Goal: Information Seeking & Learning: Learn about a topic

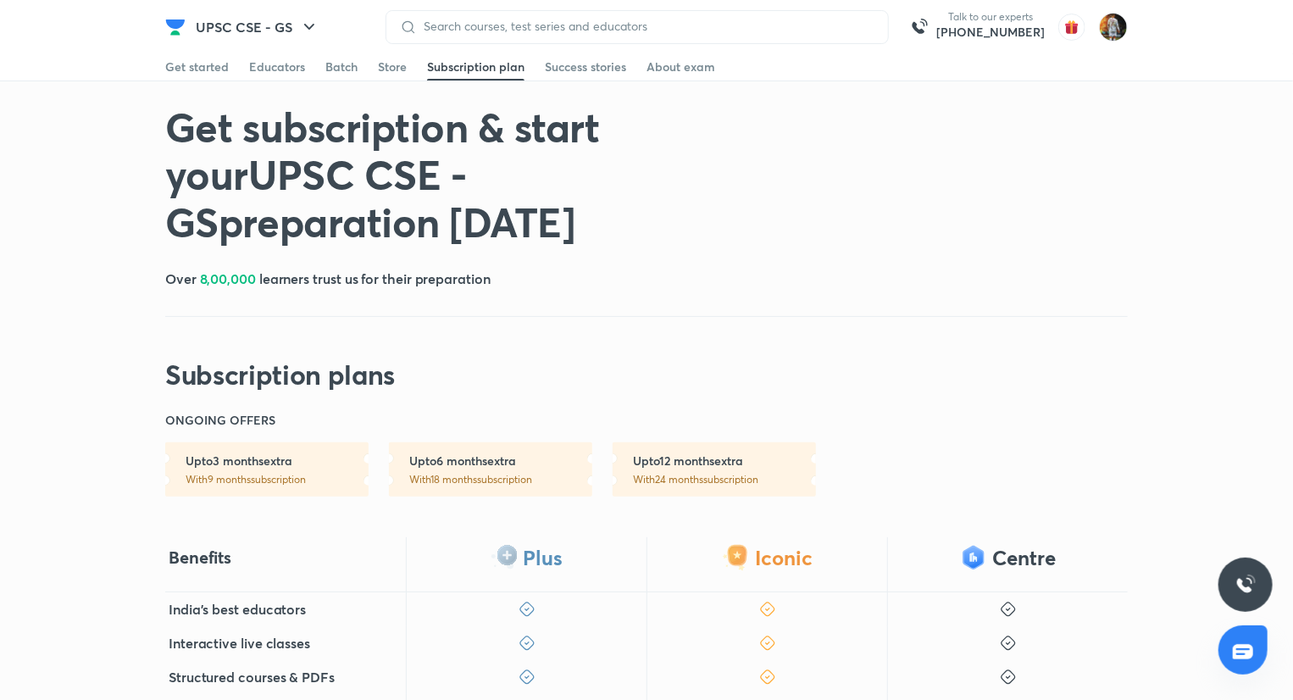
click at [265, 77] on link "Educators" at bounding box center [277, 66] width 56 height 27
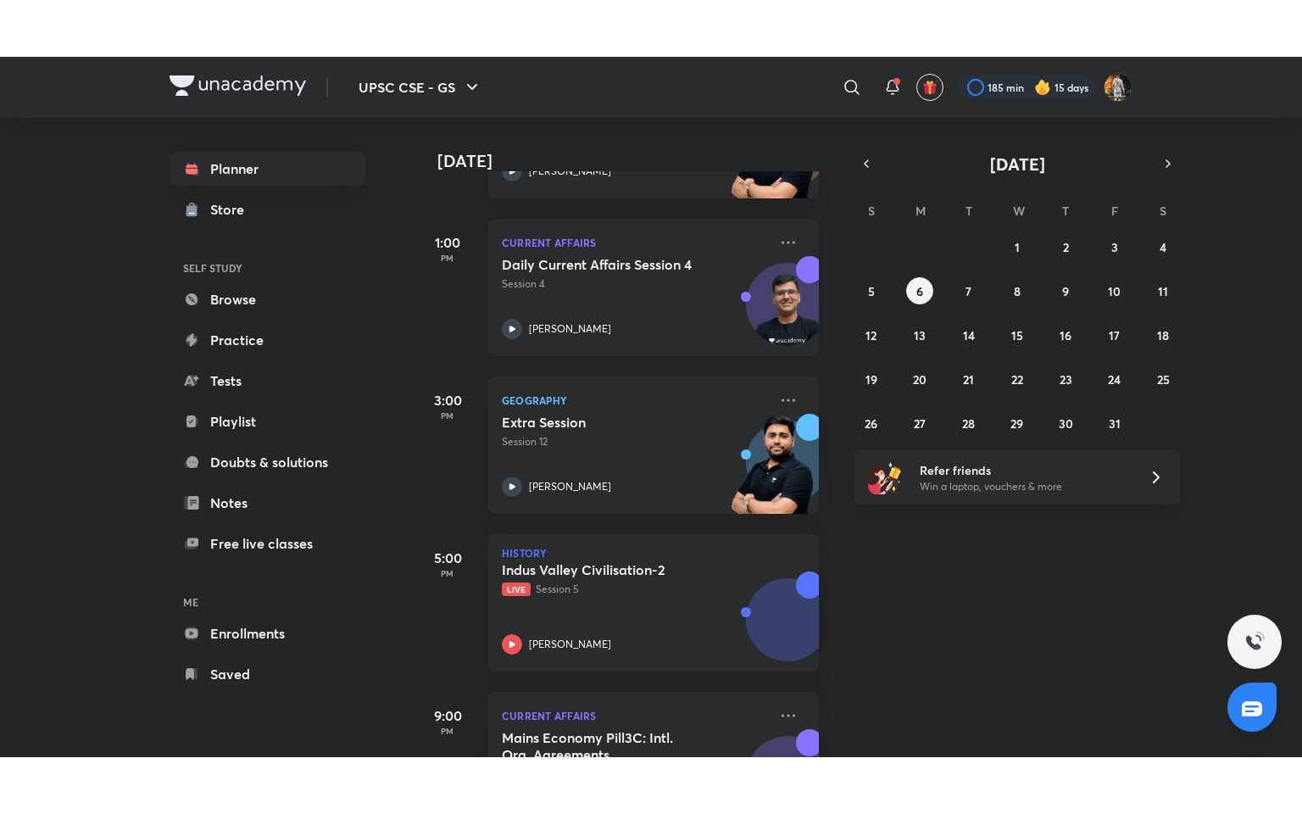
scroll to position [464, 0]
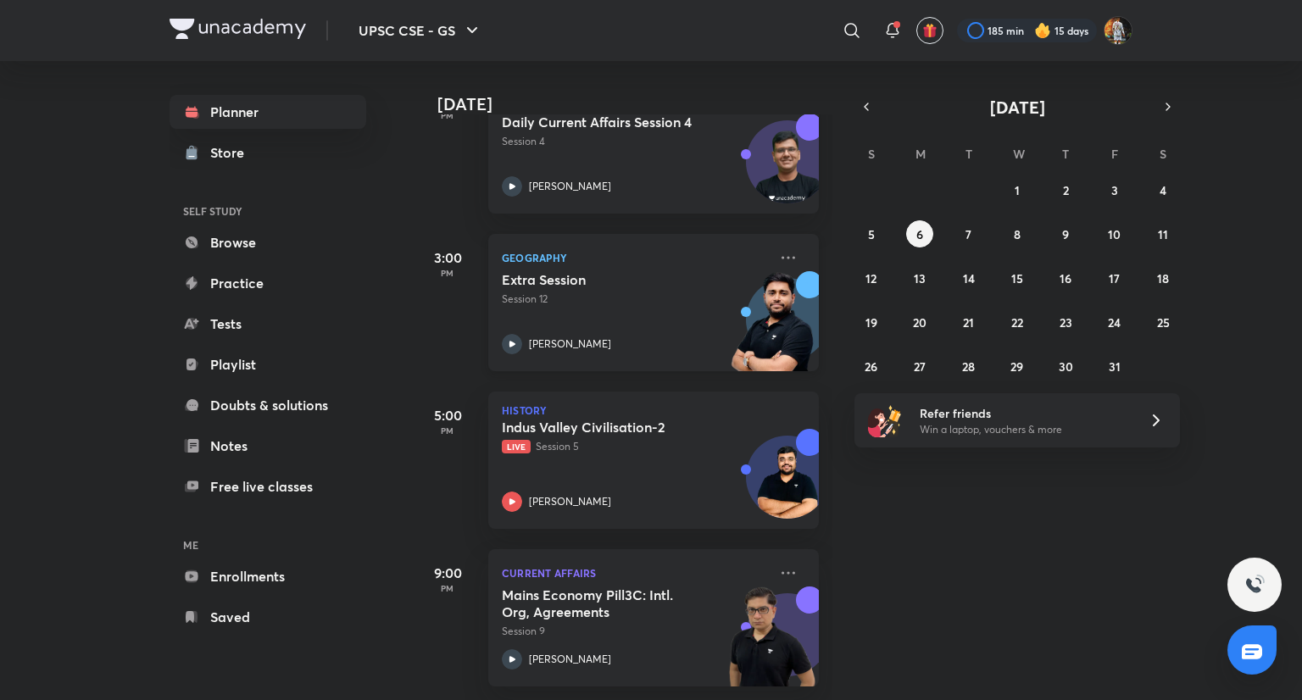
click at [644, 303] on div "Extra Session Session 12 [PERSON_NAME]" at bounding box center [635, 312] width 266 height 83
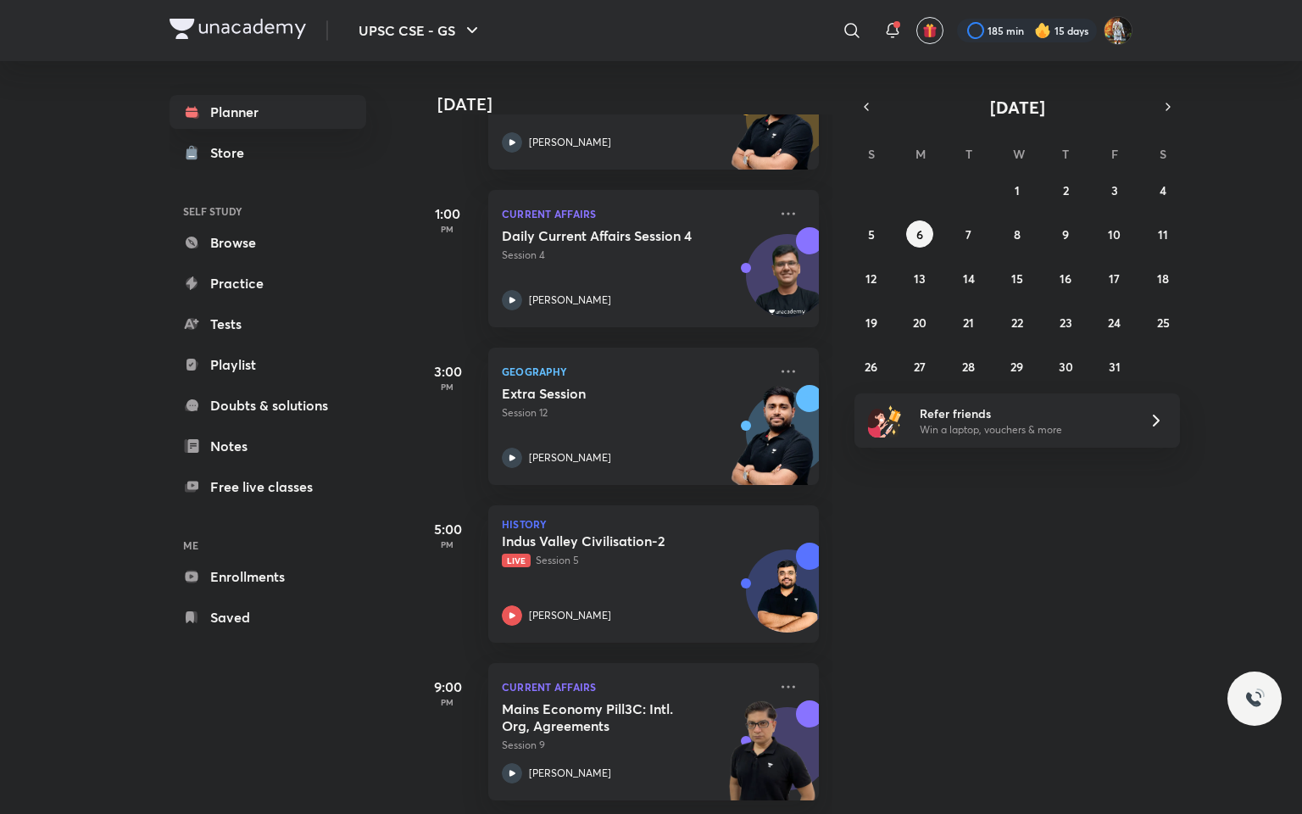
scroll to position [350, 0]
